Goal: Complete application form

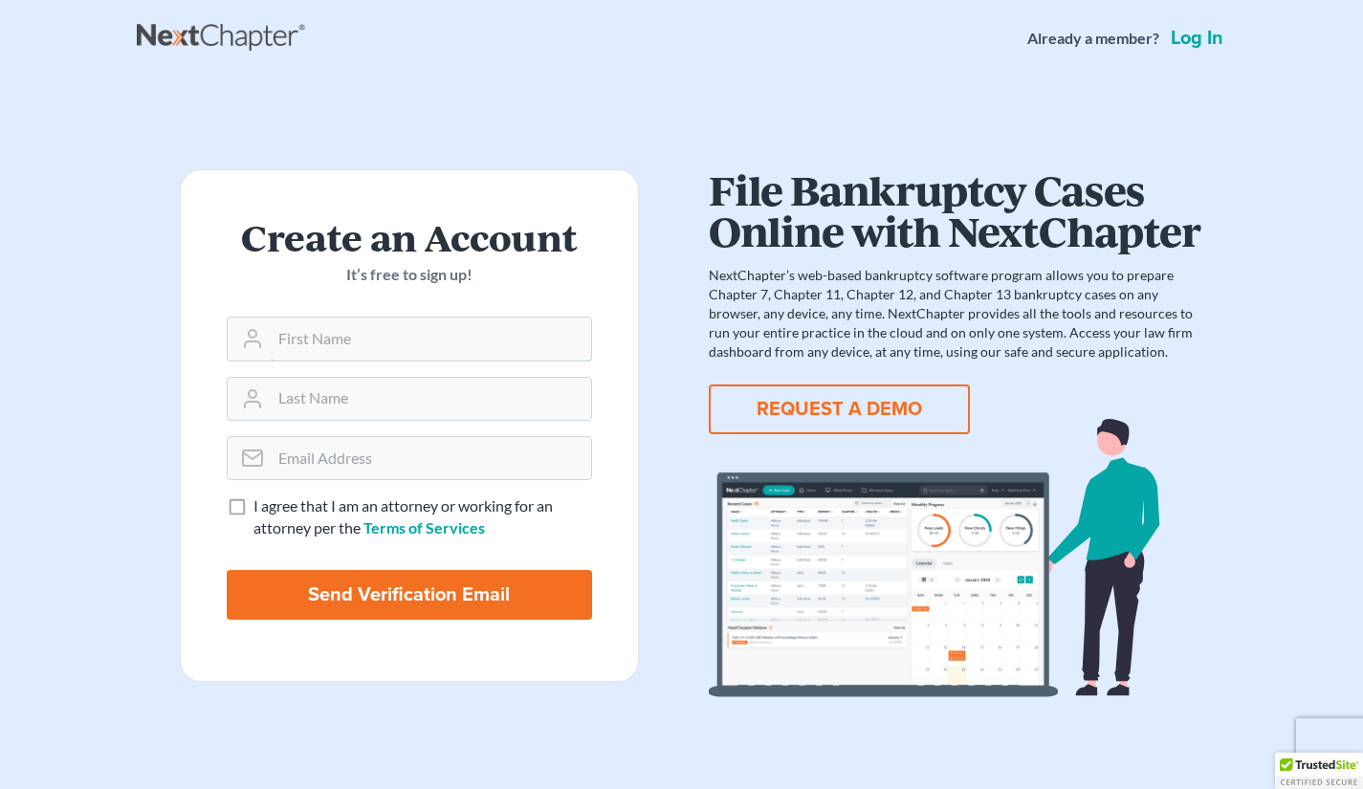
click at [282, 346] on input "text" at bounding box center [431, 338] width 320 height 42
type input "Chiri"
type input "[PERSON_NAME]"
type input "[EMAIL_ADDRESS][DOMAIN_NAME]"
click at [253, 507] on label "I agree that I am an attorney or working for an attorney per the Terms of Servi…" at bounding box center [422, 517] width 338 height 44
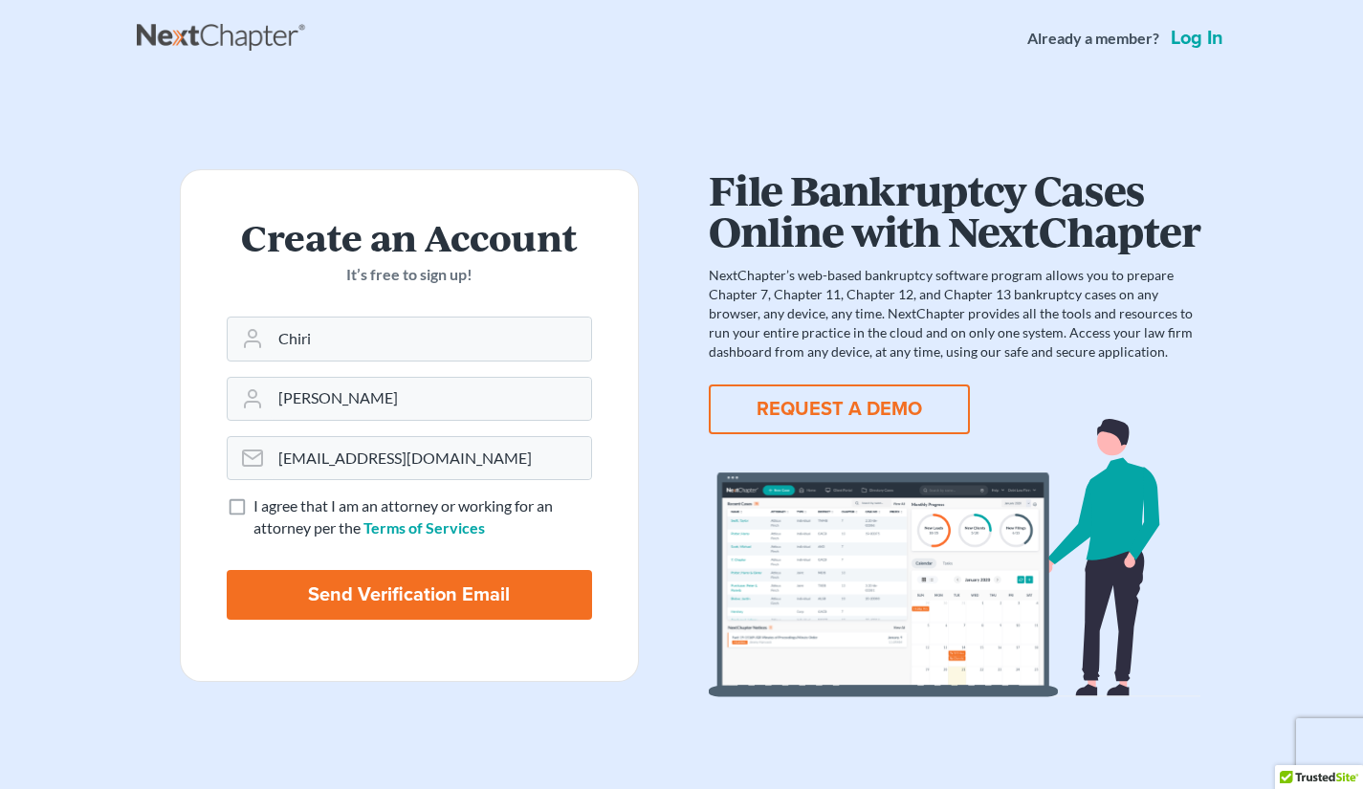
click at [261, 507] on input "I agree that I am an attorney or working for an attorney per the Terms of Servi…" at bounding box center [267, 501] width 12 height 12
checkbox input "true"
click at [323, 592] on input "Send Verification Email" at bounding box center [409, 595] width 365 height 50
type input "Thinking..."
